Goal: Understand process/instructions: Learn how to perform a task or action

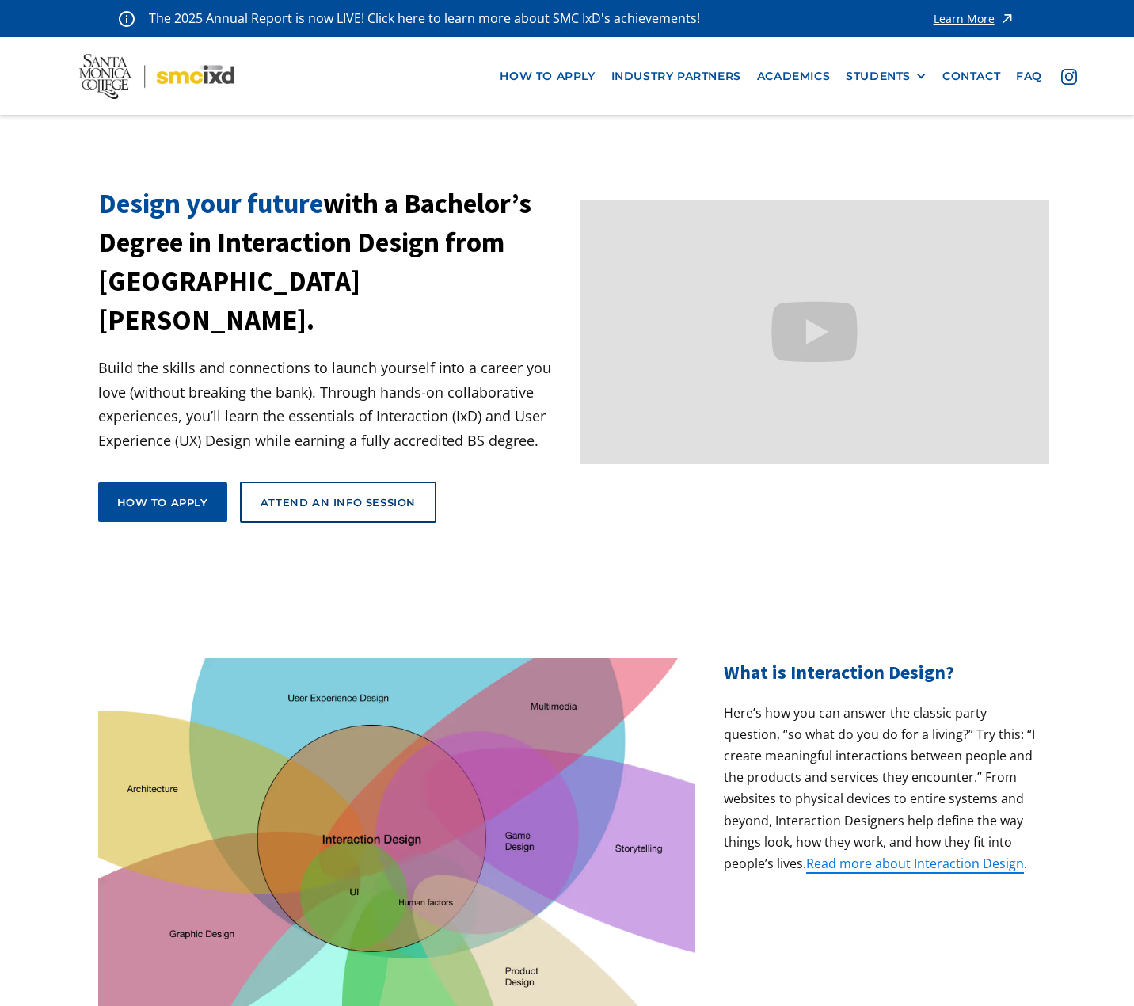
click at [468, 399] on p "Build the skills and connections to launch yourself into a career you love (wit…" at bounding box center [333, 404] width 470 height 97
drag, startPoint x: 354, startPoint y: 440, endPoint x: 368, endPoint y: 344, distance: 96.9
click at [553, 71] on link "how to apply" at bounding box center [547, 76] width 111 height 29
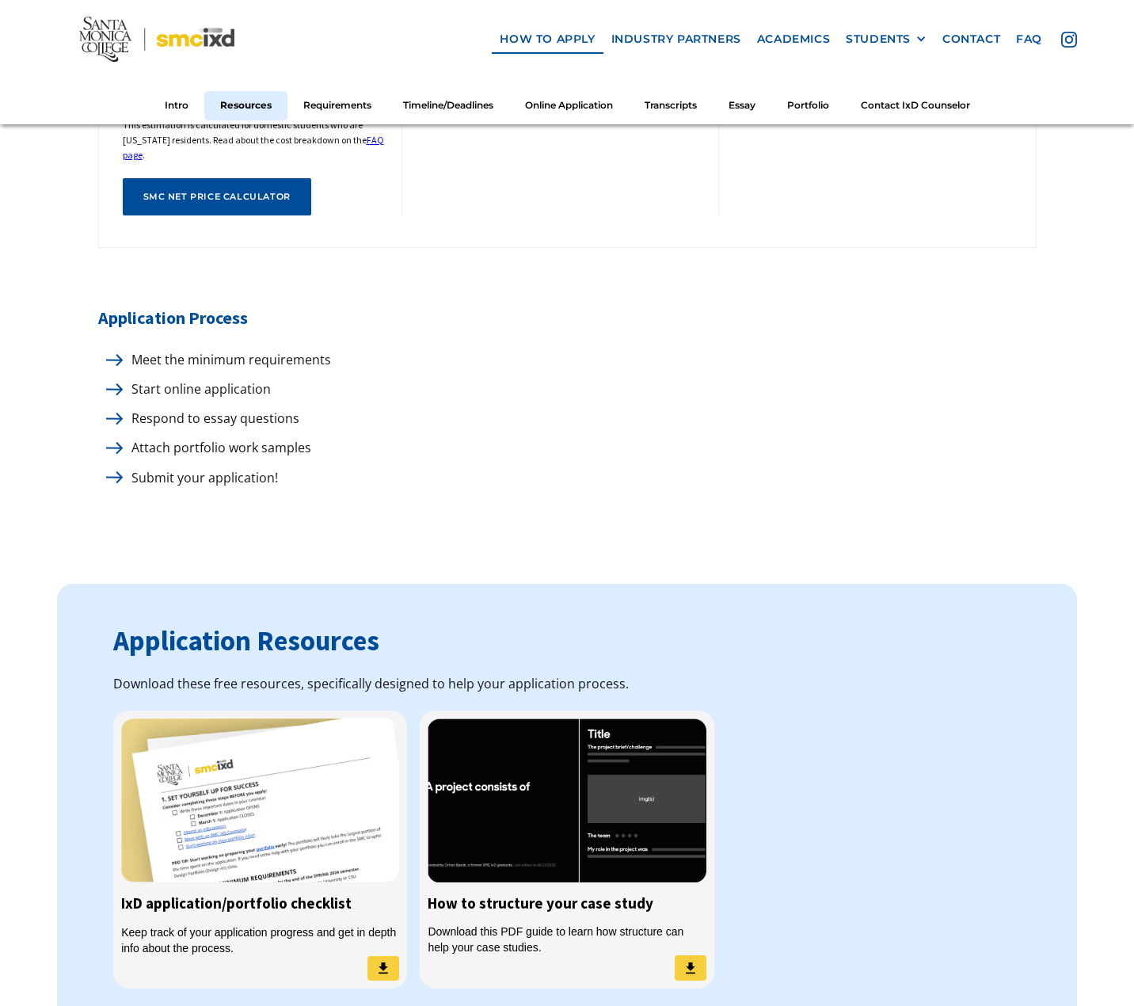
scroll to position [792, 0]
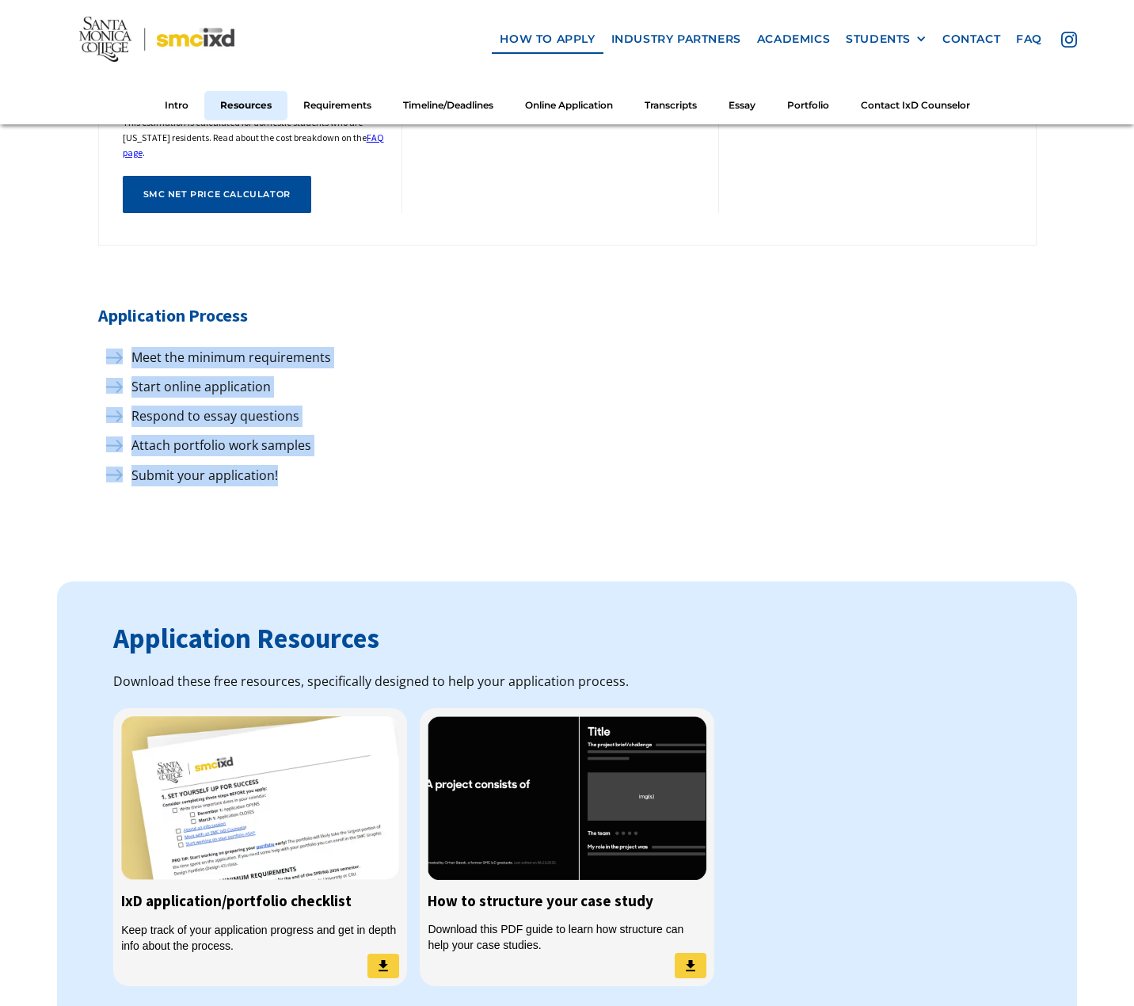
drag, startPoint x: 278, startPoint y: 455, endPoint x: 105, endPoint y: 347, distance: 204.1
click at [105, 347] on div "Meet the minimum requirements Start online application Respond to essay questio…" at bounding box center [567, 416] width 938 height 139
copy div "Meet the minimum requirements Start online application Respond to essay questio…"
click at [612, 376] on div "Start online application" at bounding box center [567, 386] width 938 height 21
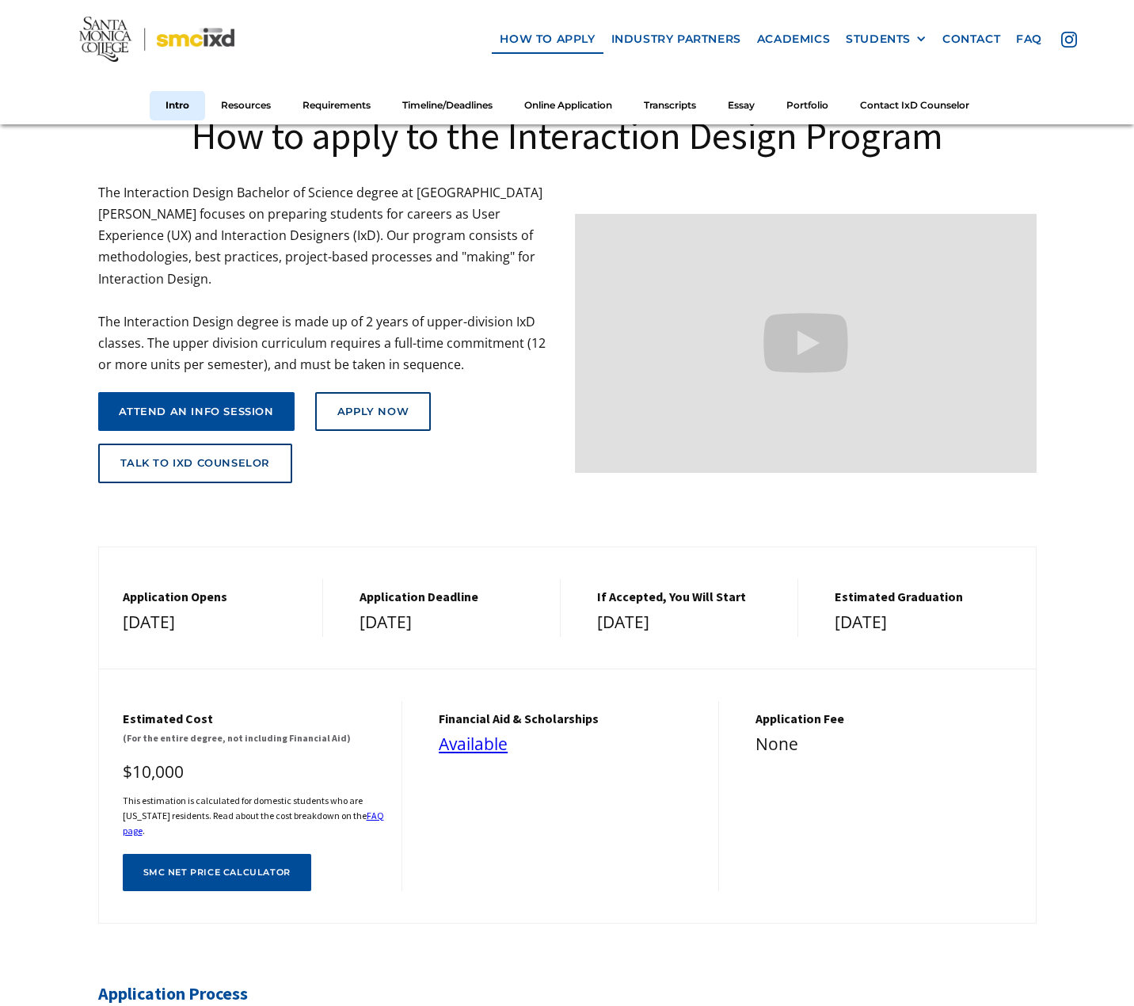
scroll to position [158, 0]
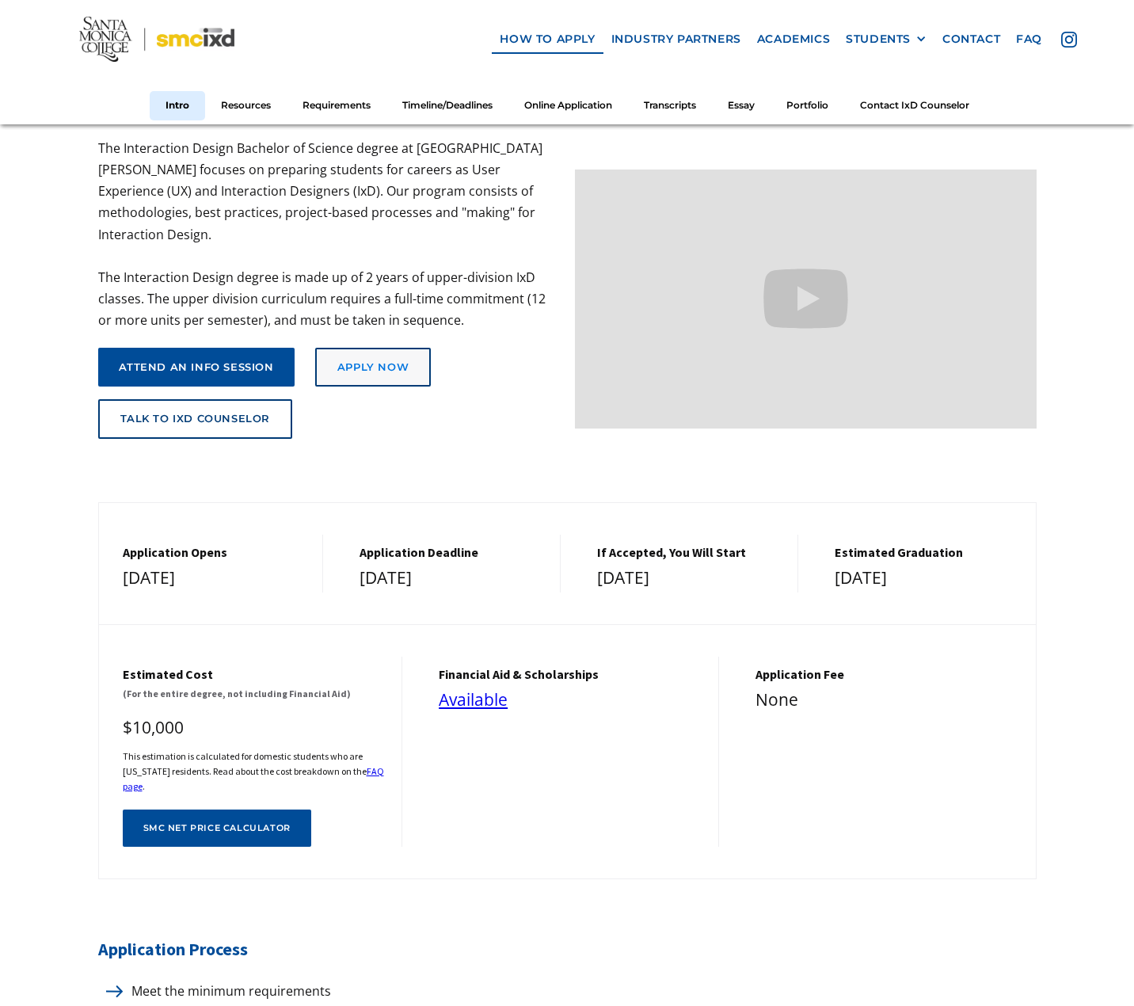
click at [370, 356] on link "Apply Now" at bounding box center [373, 368] width 116 height 40
click at [421, 447] on div "How to apply to the Interaction Design Program The Interaction Design Bachelor …" at bounding box center [567, 236] width 938 height 467
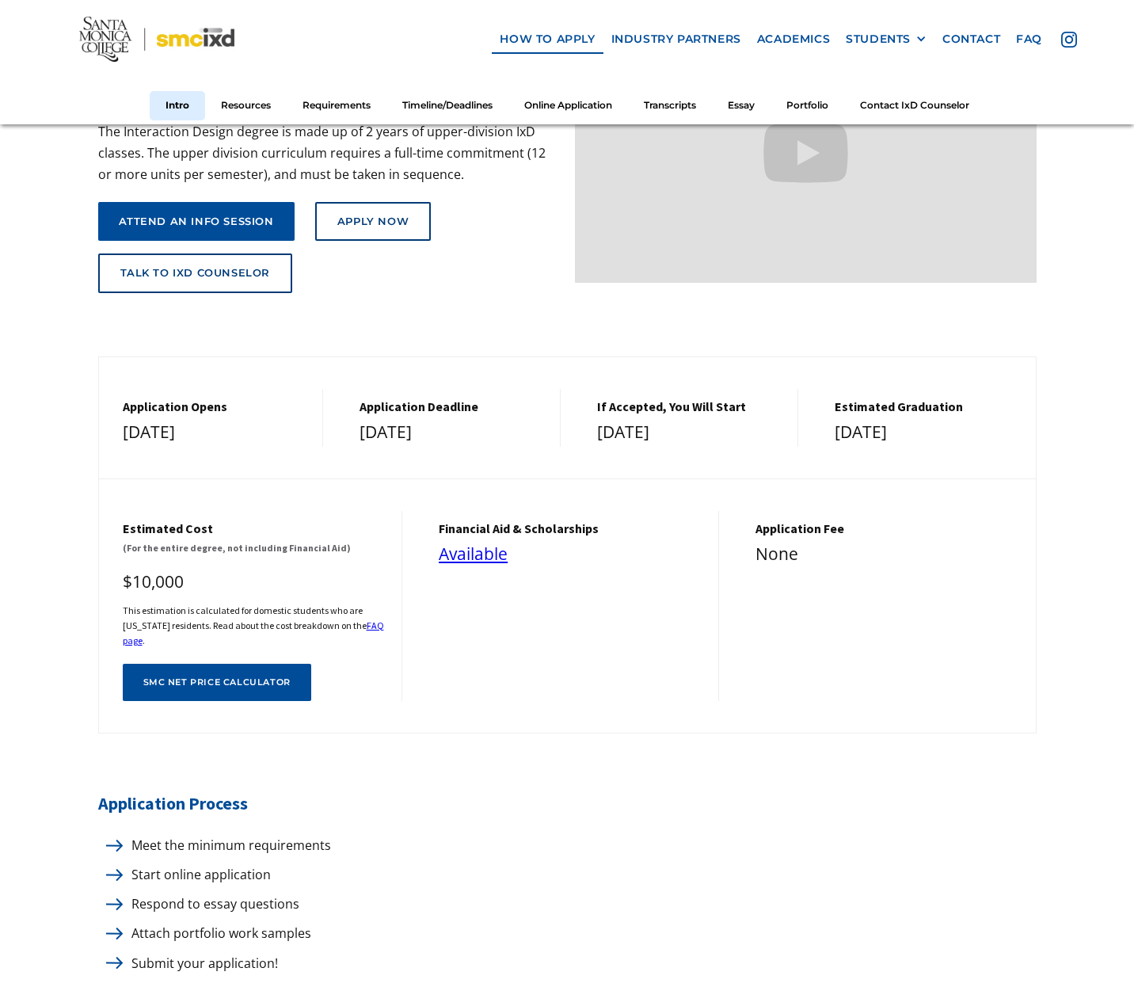
scroll to position [792, 0]
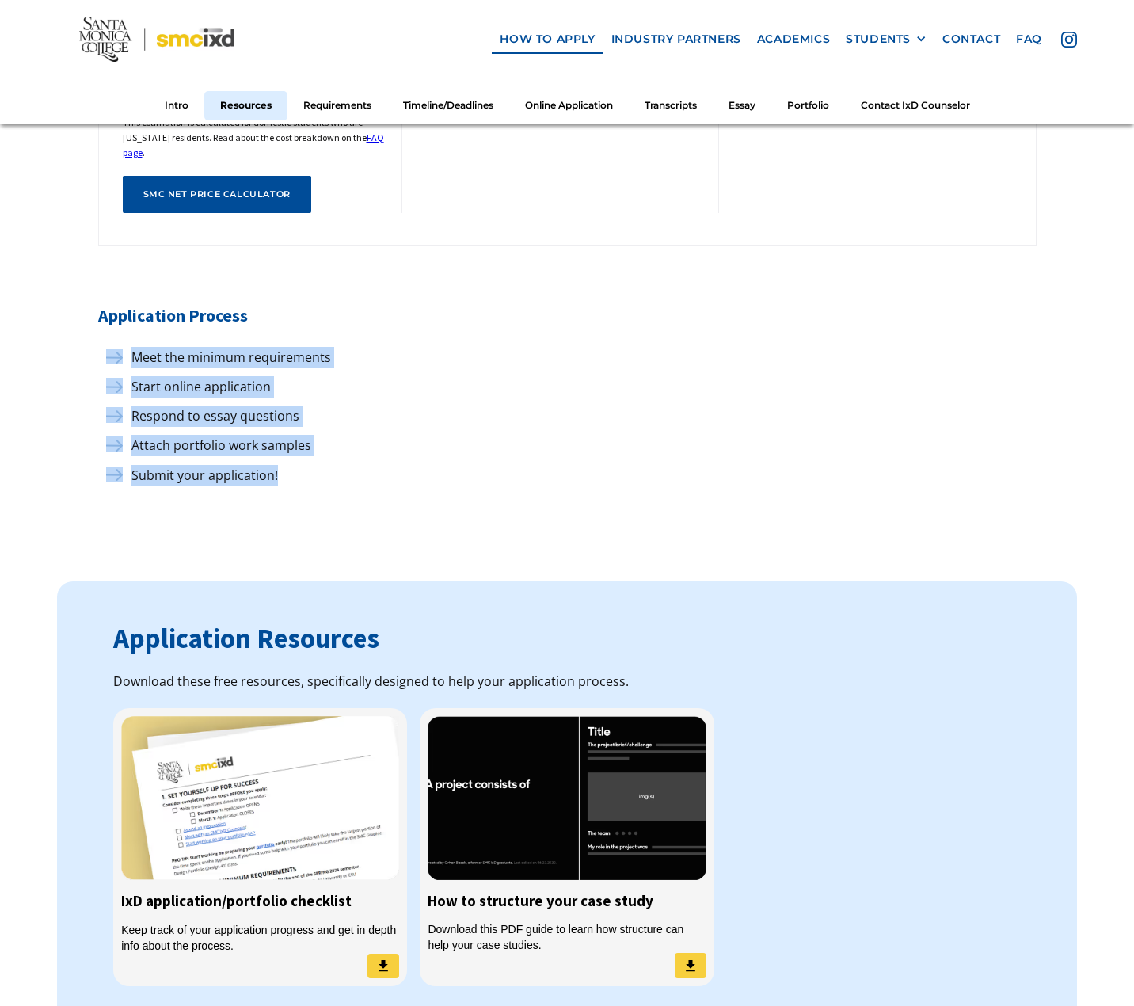
drag, startPoint x: 296, startPoint y: 472, endPoint x: 107, endPoint y: 351, distance: 224.7
click at [107, 351] on div "Meet the minimum requirements Start online application Respond to essay questio…" at bounding box center [567, 416] width 938 height 139
copy div "Meet the minimum requirements Start online application Respond to essay questio…"
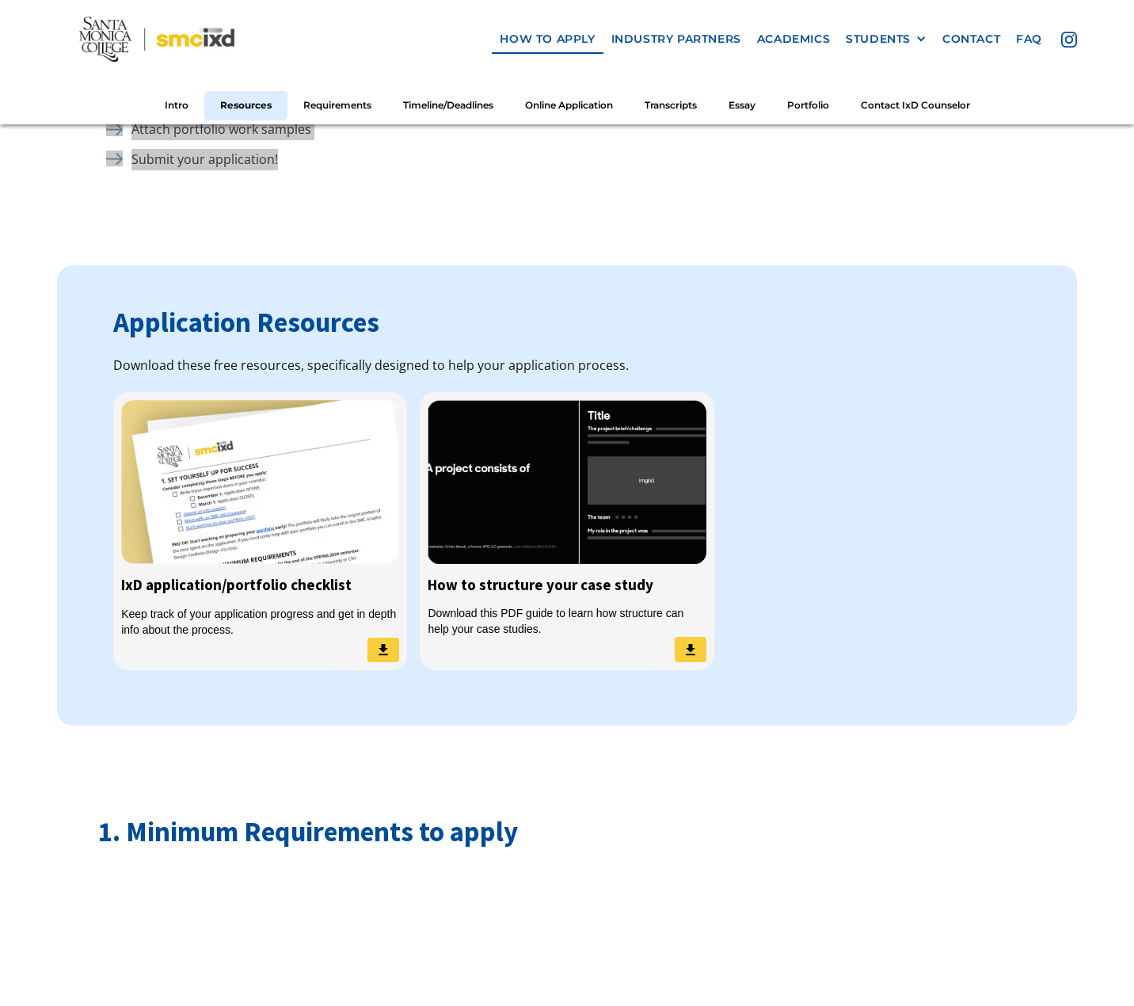
scroll to position [1109, 0]
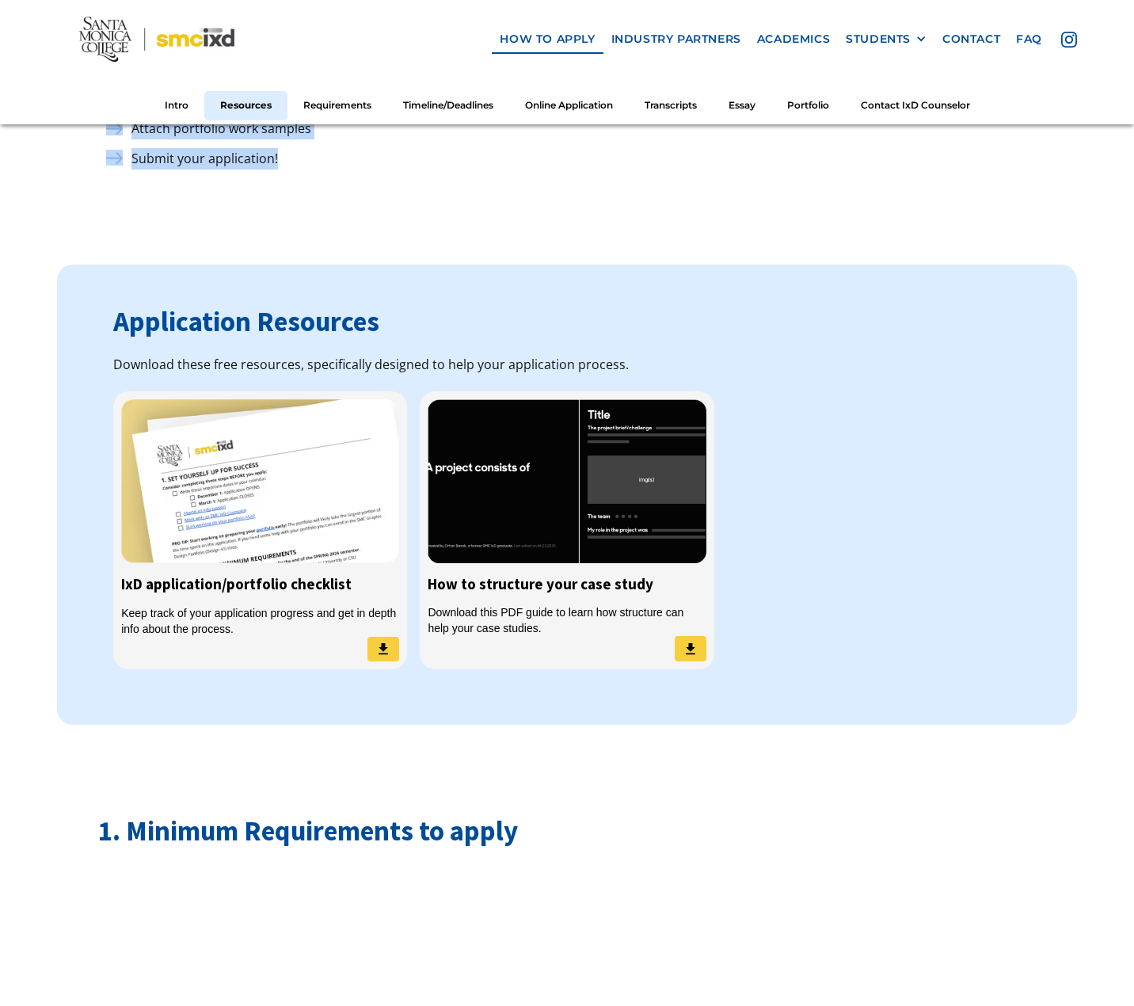
click at [184, 46] on img at bounding box center [156, 38] width 154 height 45
